Goal: Task Accomplishment & Management: Manage account settings

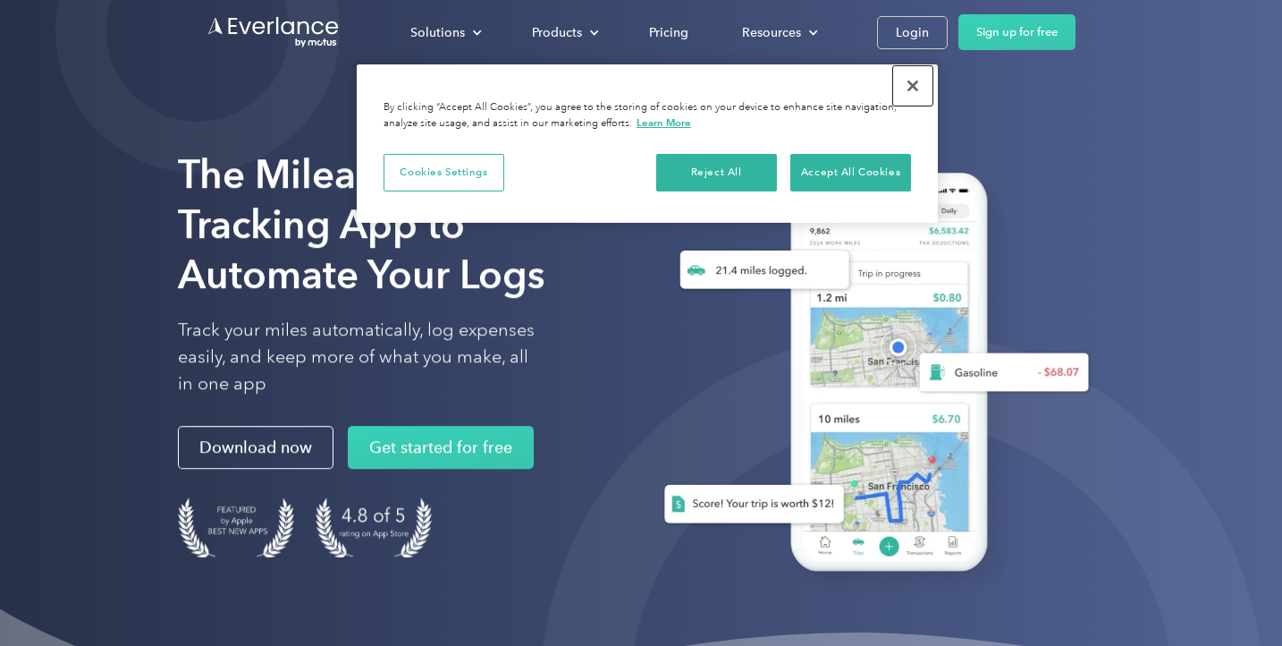
click at [905, 86] on button "Close" at bounding box center [912, 85] width 39 height 39
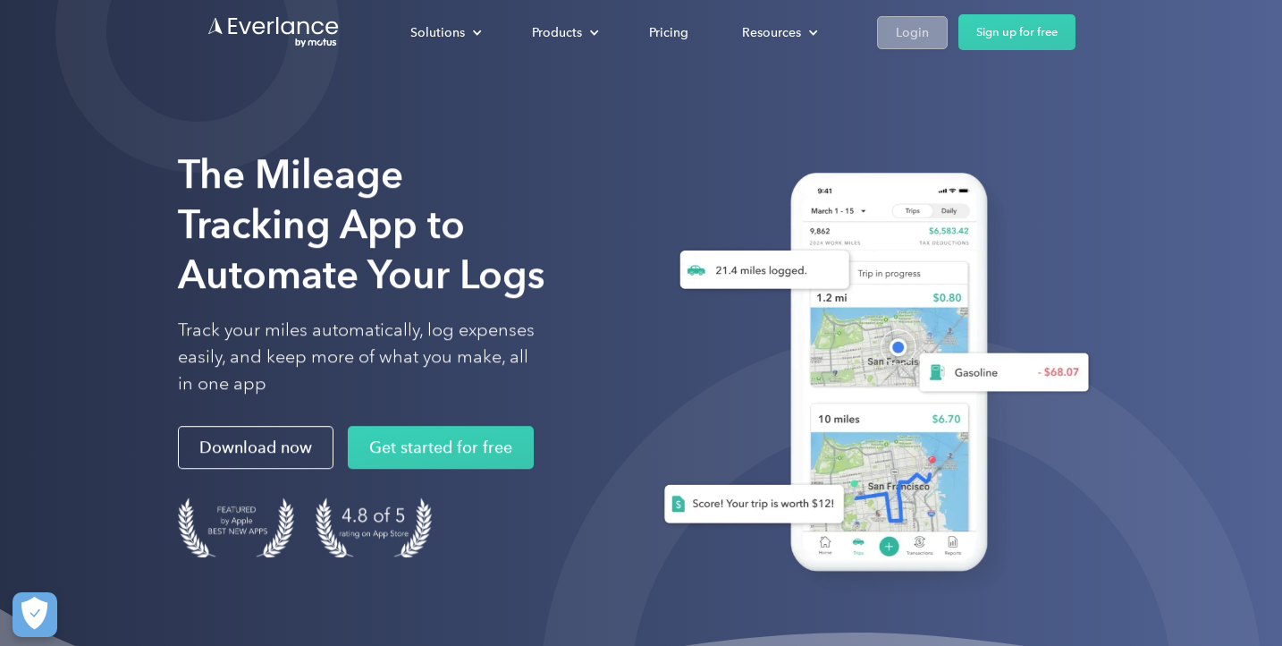
click at [910, 42] on div "Login" at bounding box center [912, 32] width 33 height 22
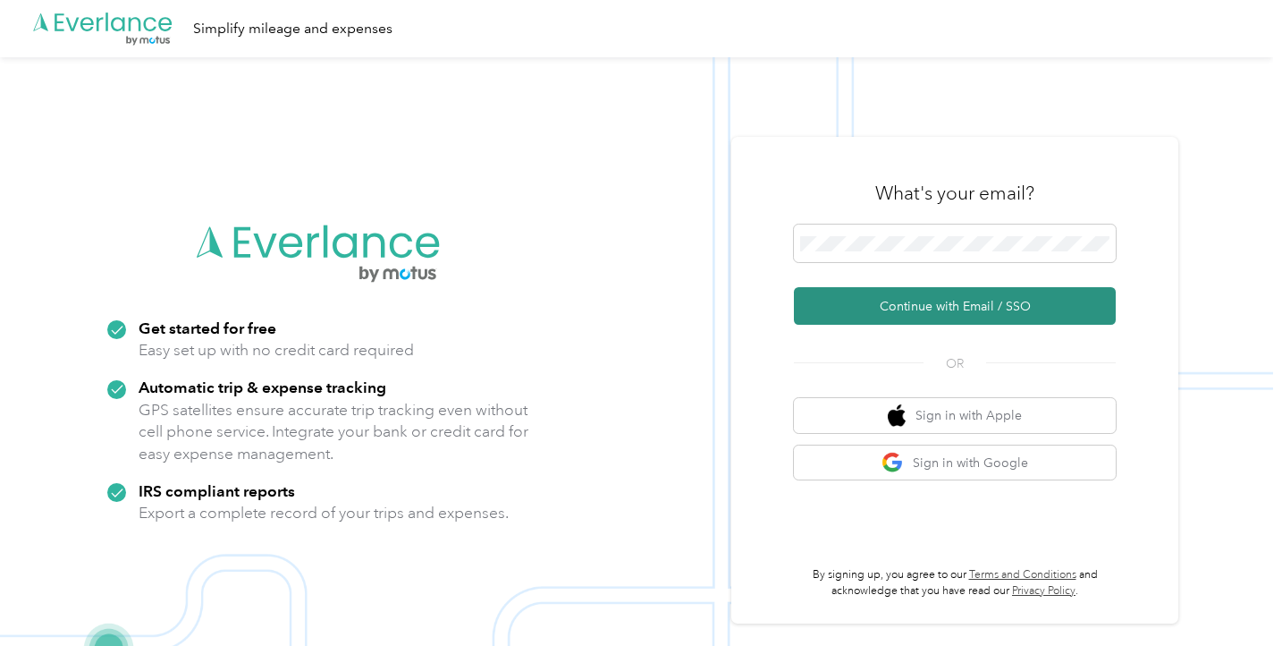
click at [963, 313] on button "Continue with Email / SSO" at bounding box center [955, 306] width 322 height 38
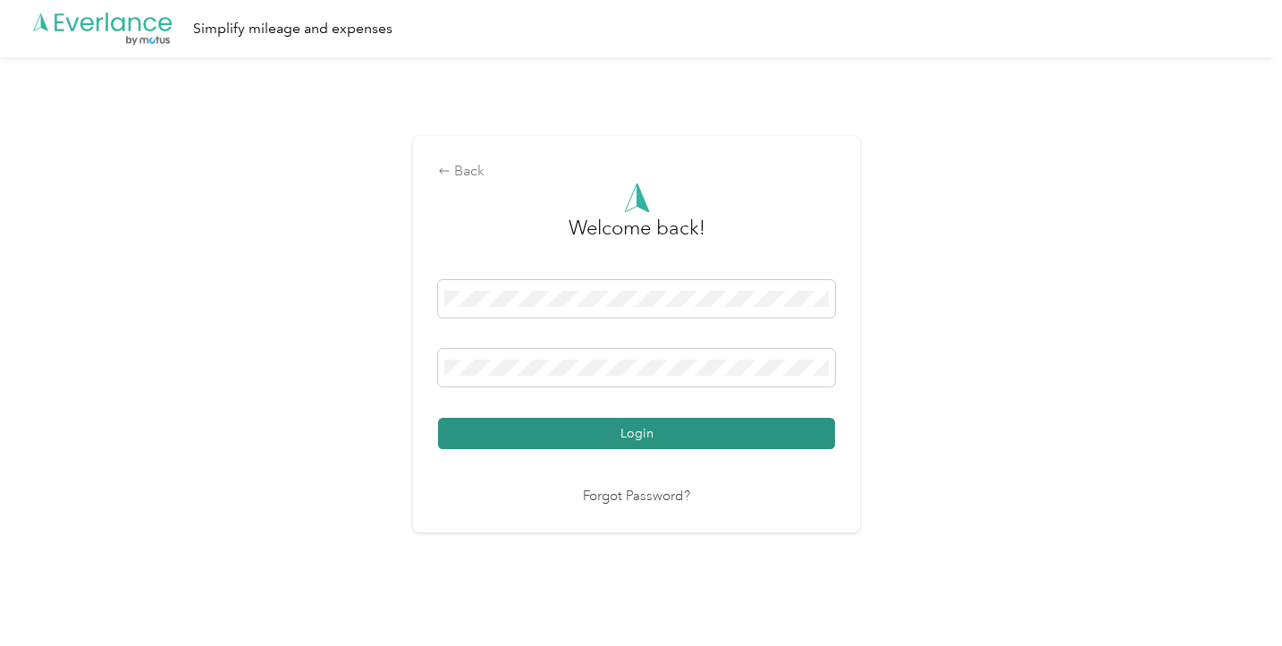
click at [625, 436] on button "Login" at bounding box center [636, 433] width 397 height 31
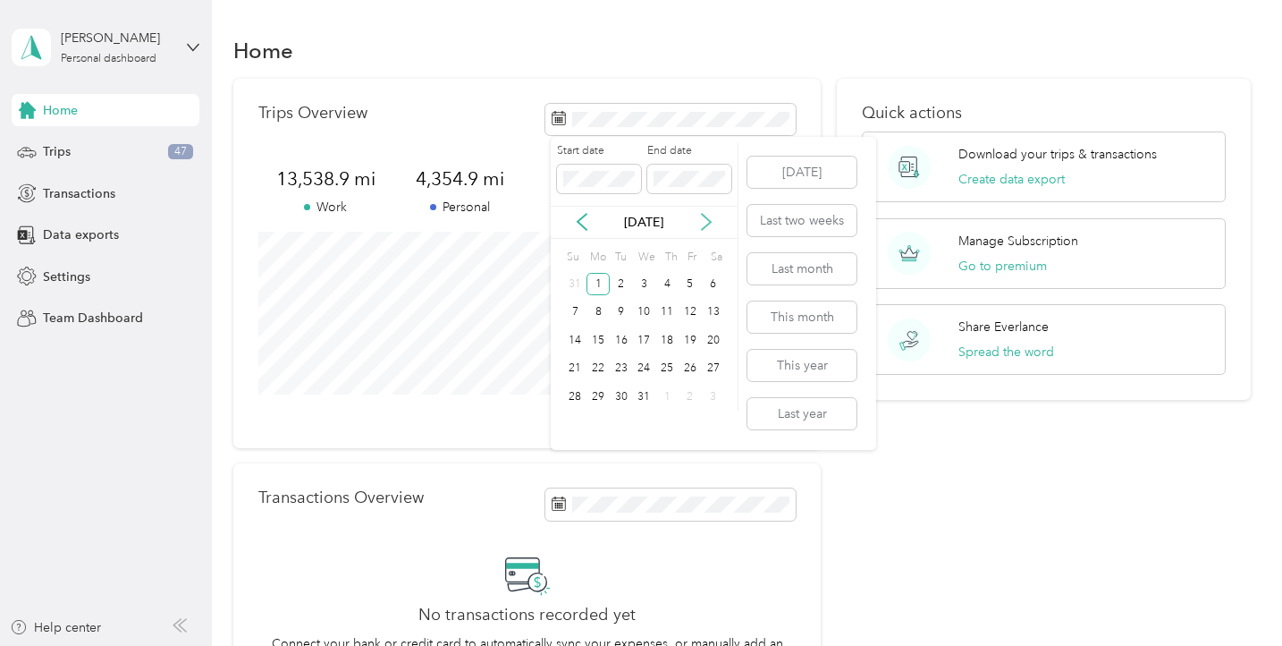
click at [707, 226] on icon at bounding box center [706, 223] width 9 height 16
click at [792, 423] on button "Last year" at bounding box center [802, 413] width 109 height 31
